Goal: Task Accomplishment & Management: Complete application form

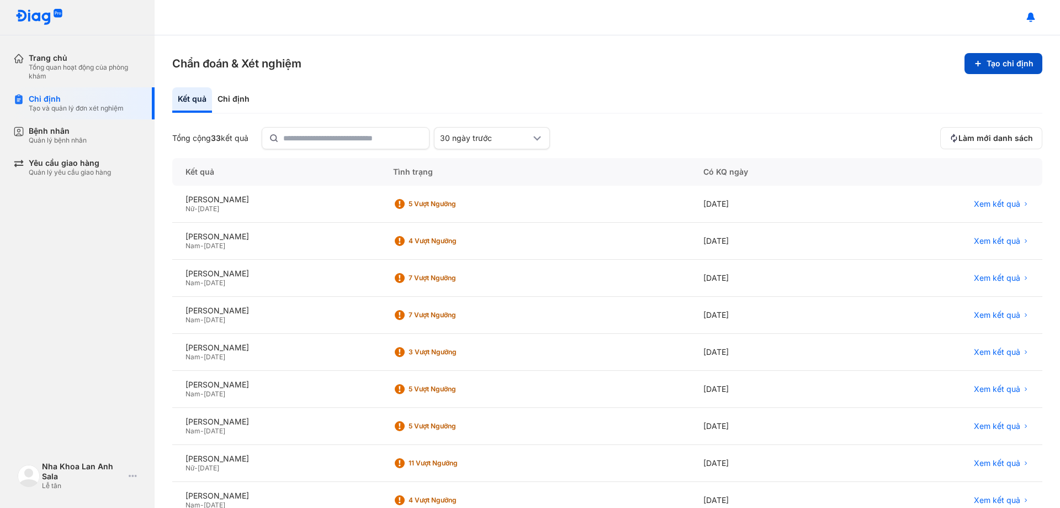
click at [1003, 59] on button "Tạo chỉ định" at bounding box center [1004, 63] width 78 height 21
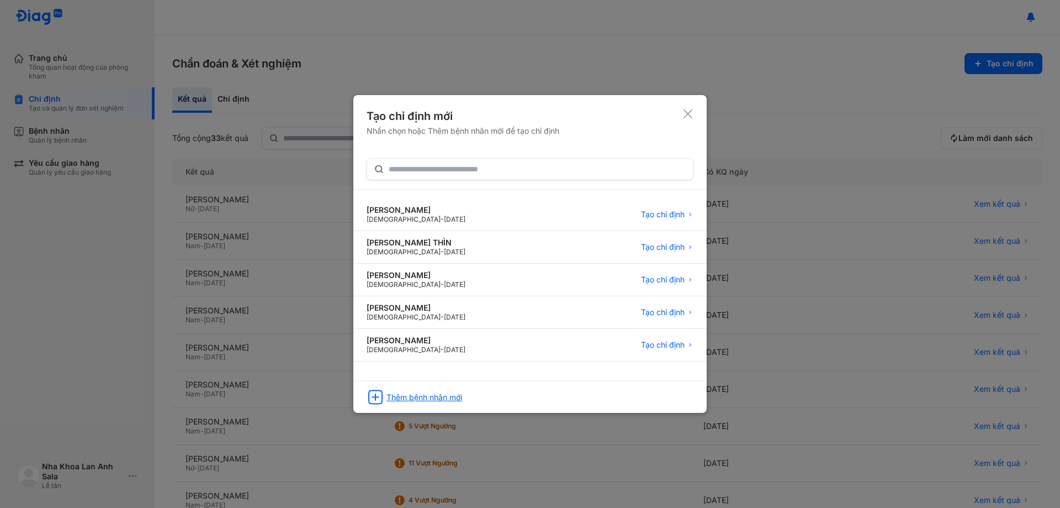
click at [439, 395] on div "Thêm bệnh nhân mới" at bounding box center [425, 397] width 76 height 10
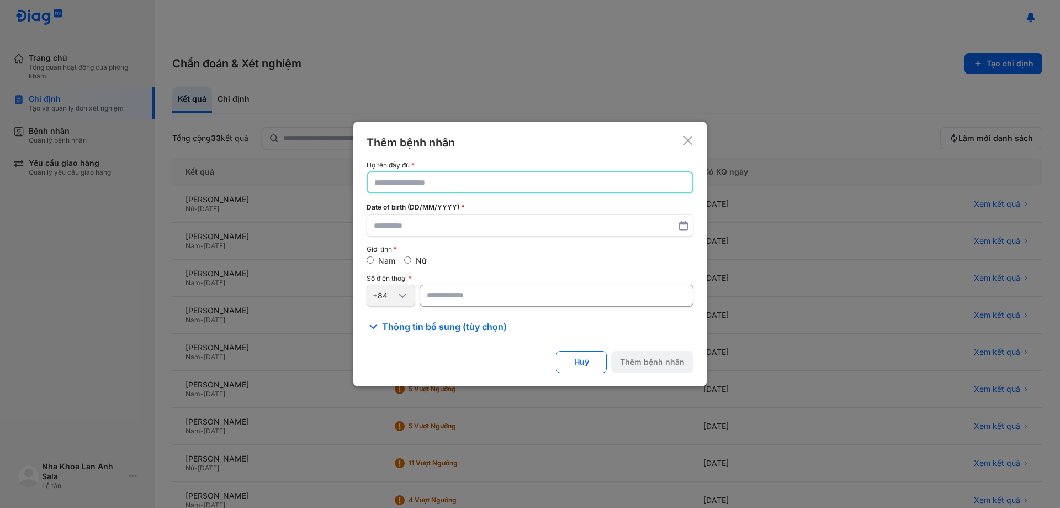
click at [443, 177] on input "text" at bounding box center [529, 182] width 311 height 20
type input "*"
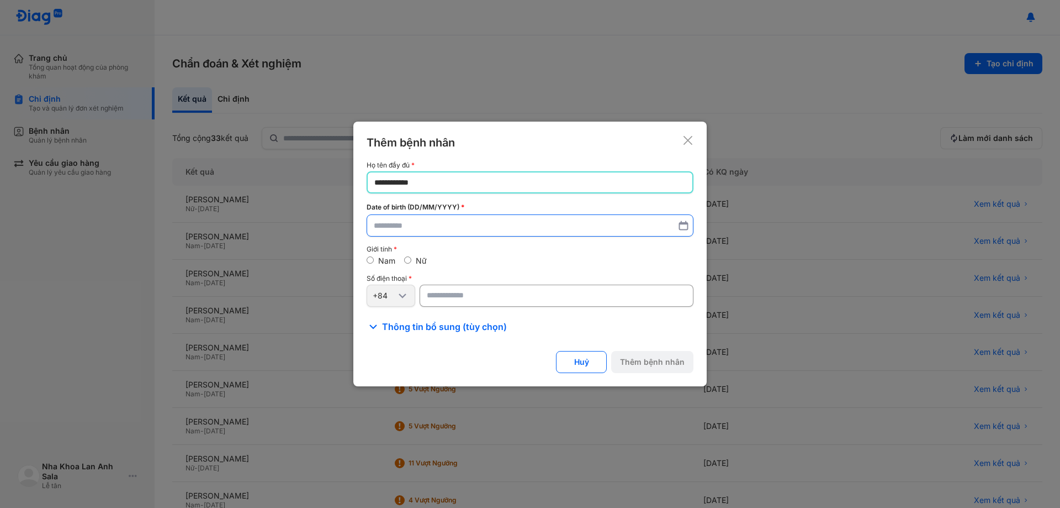
type input "**********"
click at [434, 236] on label at bounding box center [530, 225] width 327 height 22
click at [434, 235] on input "text" at bounding box center [530, 225] width 313 height 20
click at [435, 229] on input "text" at bounding box center [529, 225] width 311 height 20
click at [470, 298] on input "number" at bounding box center [557, 296] width 274 height 22
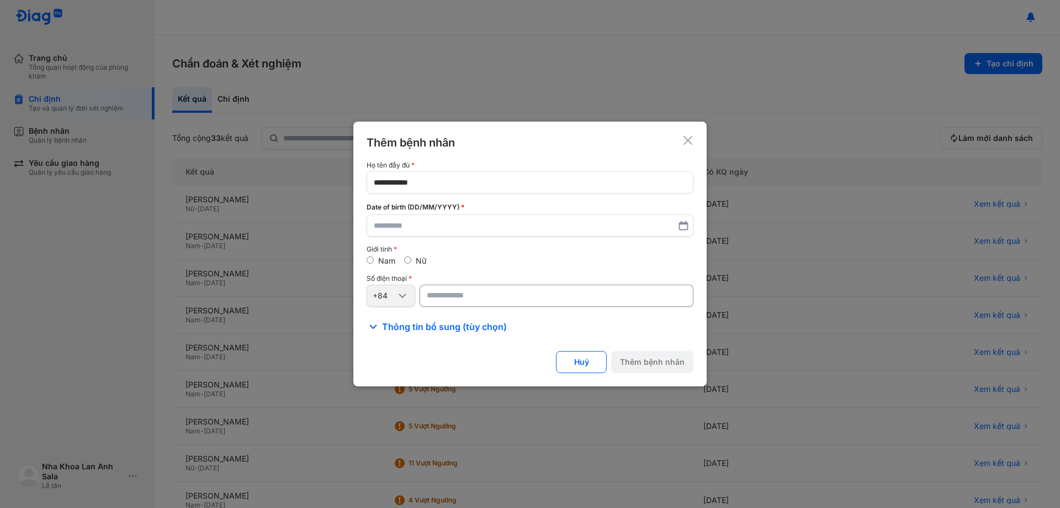
paste input "**********"
type input "**********"
click at [437, 327] on span "Thông tin bổ sung (tùy chọn)" at bounding box center [444, 326] width 125 height 13
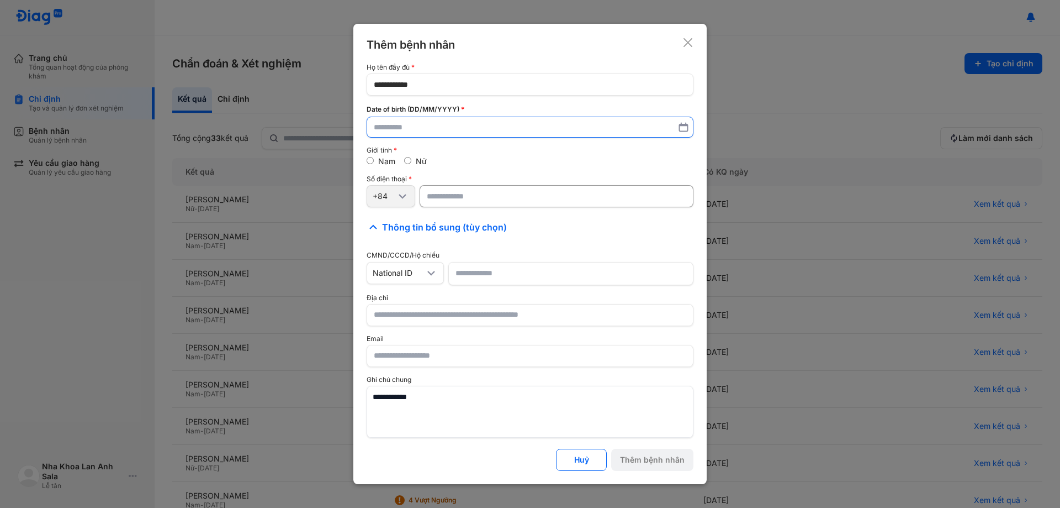
click at [414, 128] on input "text" at bounding box center [530, 127] width 313 height 20
type input "**********"
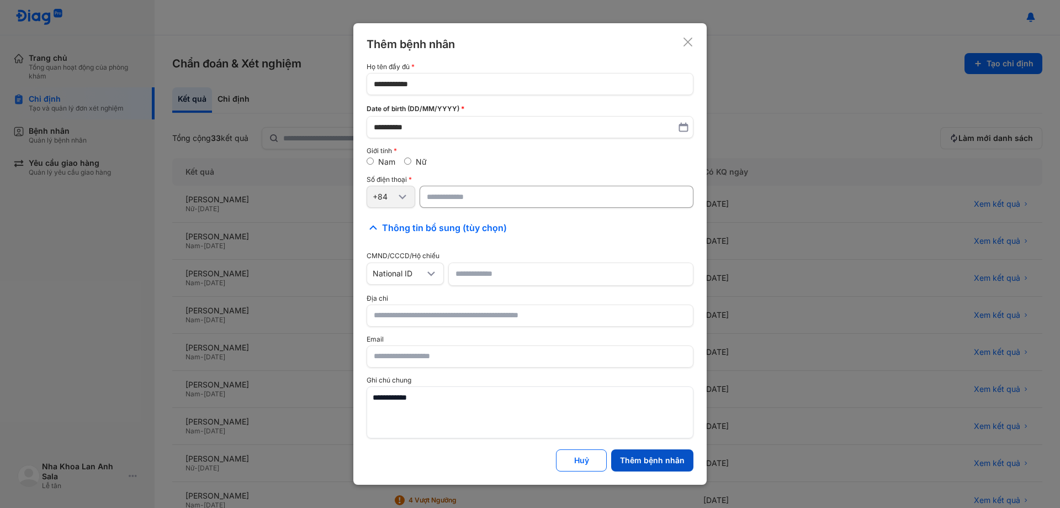
click at [646, 471] on button "Thêm bệnh nhân" at bounding box center [652, 460] width 82 height 22
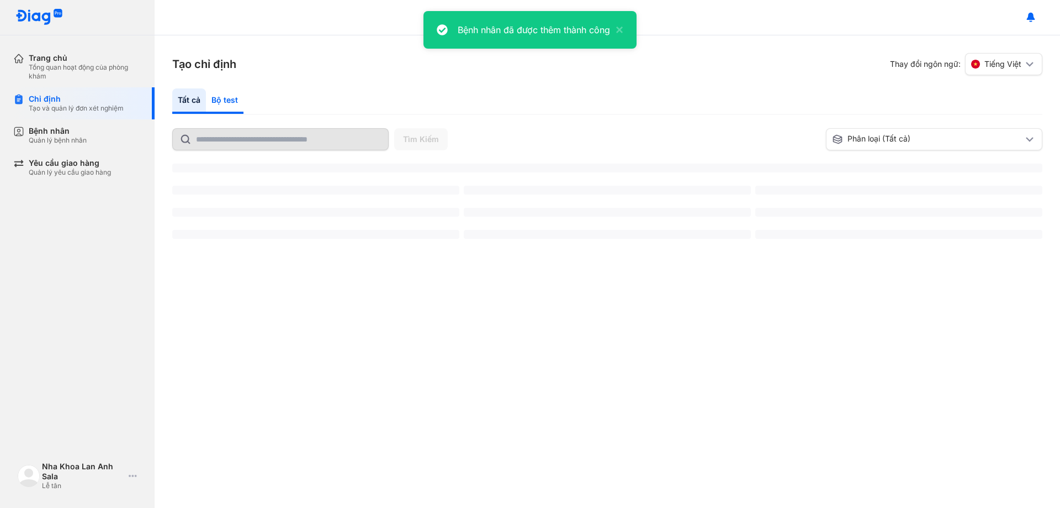
click at [224, 90] on div "Bộ test" at bounding box center [225, 100] width 38 height 25
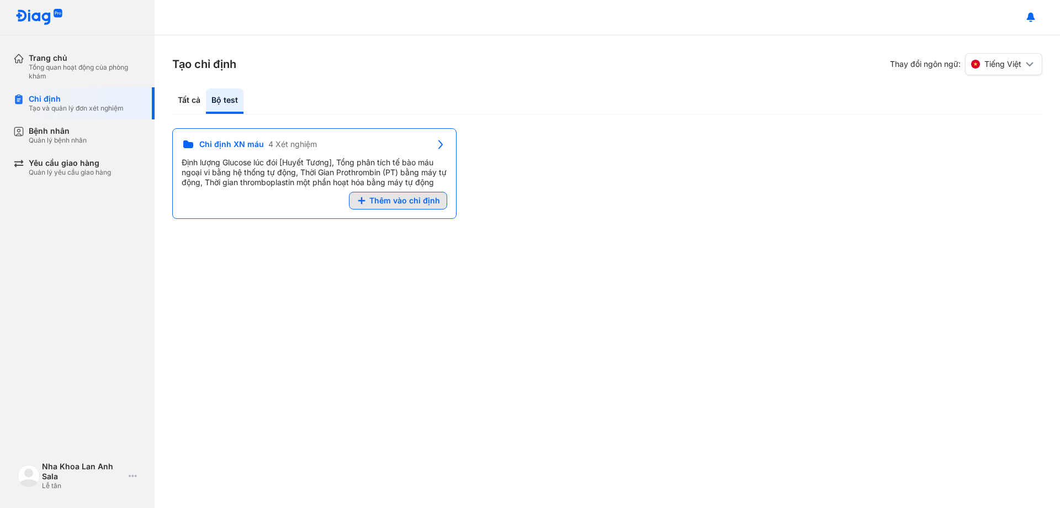
click at [393, 192] on button "Thêm vào chỉ định" at bounding box center [398, 201] width 98 height 18
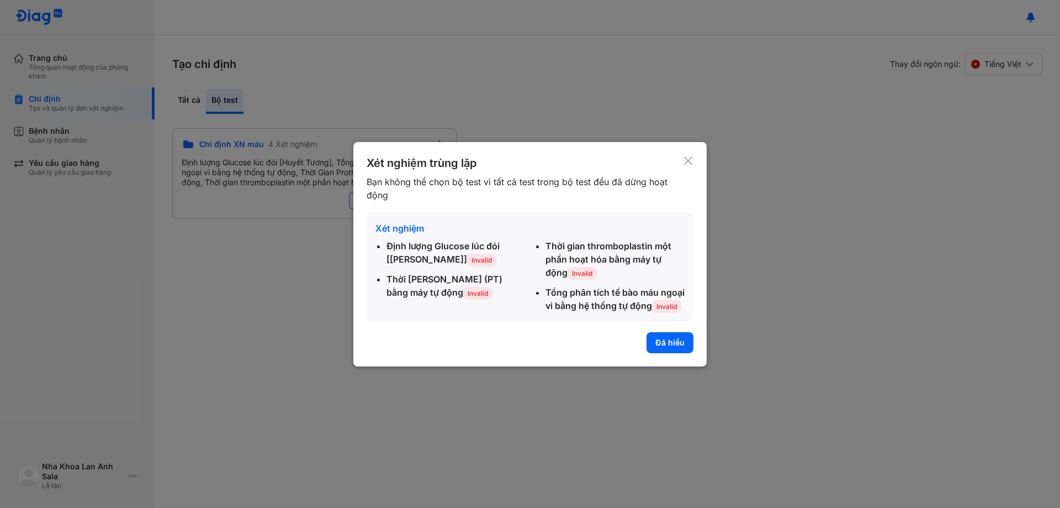
click at [661, 343] on button "Đã hiểu" at bounding box center [670, 342] width 47 height 21
click at [675, 348] on div "Tạo chỉ định Thay đổi ngôn ngữ: Tiếng Việt Tất cả Bộ test Tìm Kiếm Phân loại (T…" at bounding box center [608, 271] width 906 height 472
click at [686, 149] on div "Chỉ định XN máu 4 Xét nghiệm Định lượng Glucose lúc đói [Huyết Tương], Tổng phâ…" at bounding box center [607, 173] width 870 height 91
click at [690, 154] on div "Chỉ định XN máu 4 Xét nghiệm Định lượng Glucose lúc đói [Huyết Tương], Tổng phâ…" at bounding box center [607, 173] width 870 height 91
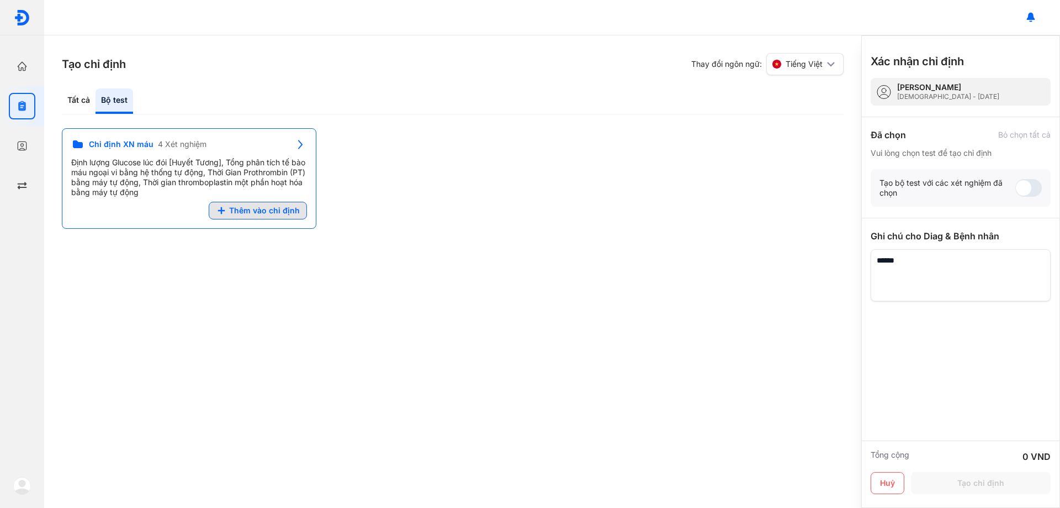
click at [285, 212] on span "Thêm vào chỉ định" at bounding box center [264, 210] width 71 height 10
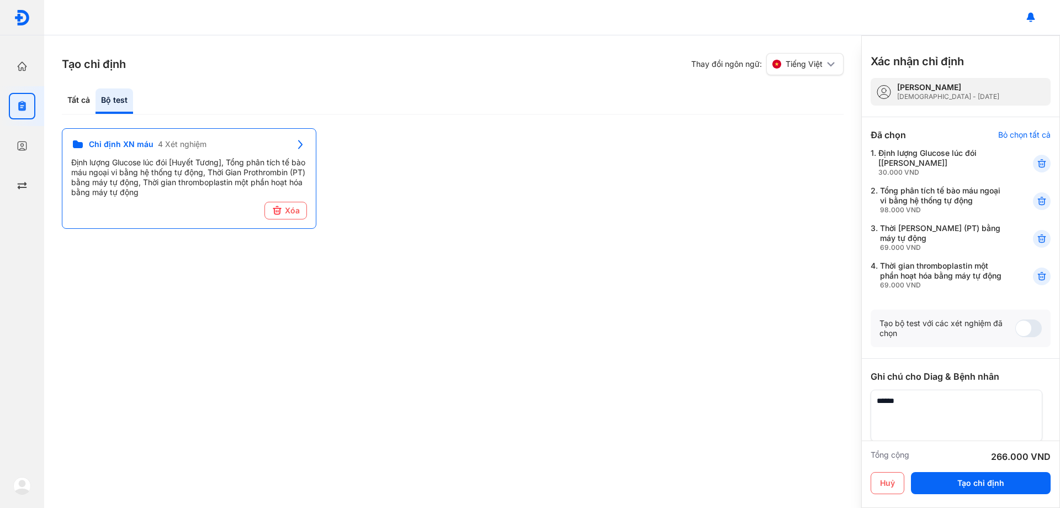
scroll to position [77, 0]
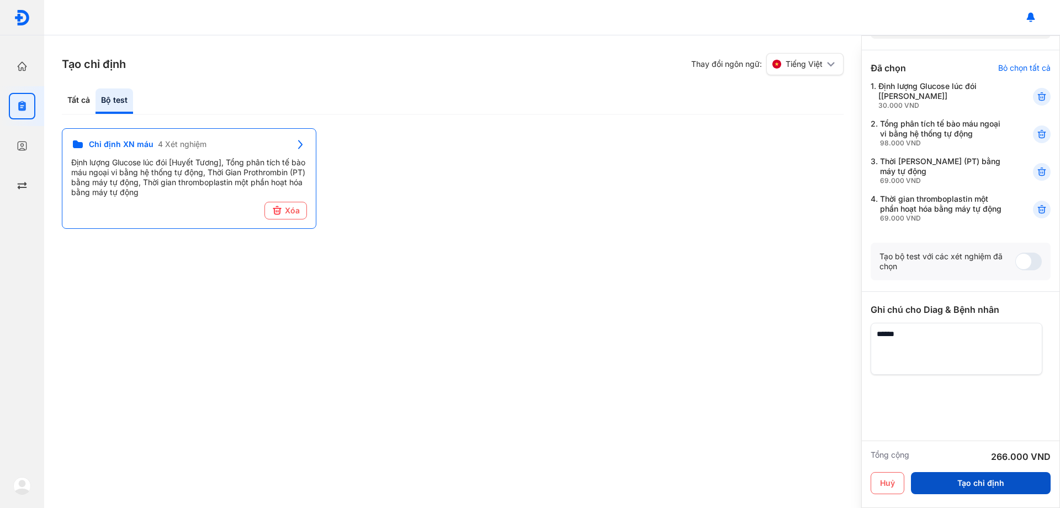
click at [977, 478] on button "Tạo chỉ định" at bounding box center [981, 483] width 140 height 22
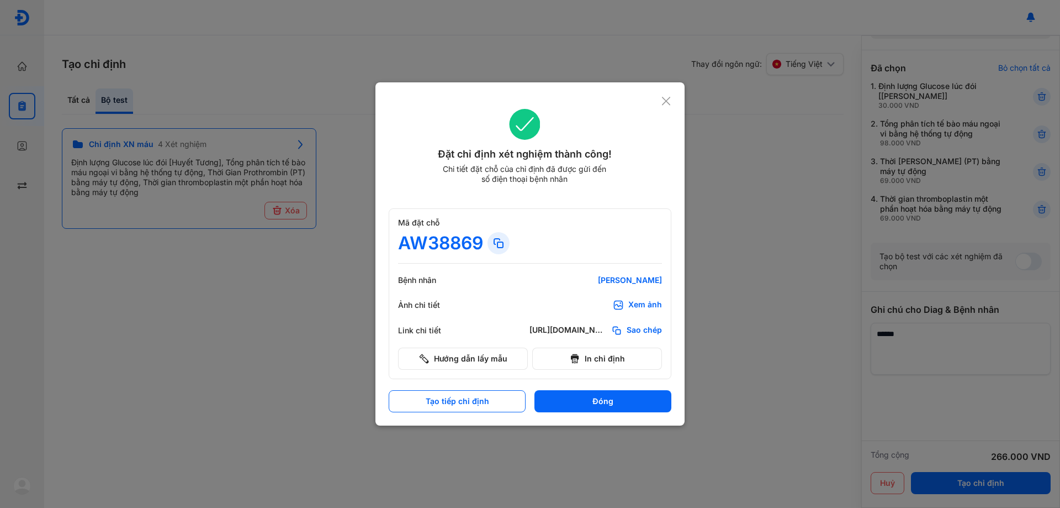
click at [644, 303] on div "Xem ảnh" at bounding box center [645, 304] width 34 height 11
